Goal: Find specific page/section: Find specific page/section

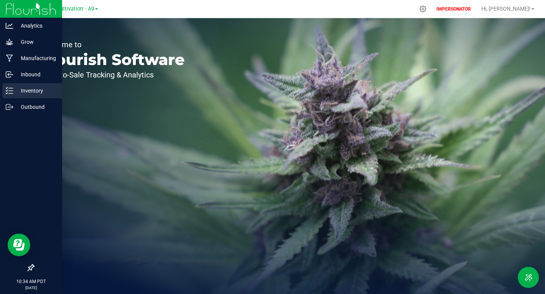
click at [22, 93] on p "Inventory" at bounding box center [35, 90] width 45 height 9
